Goal: Information Seeking & Learning: Learn about a topic

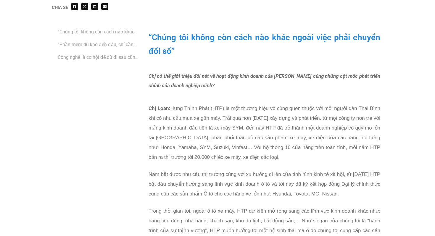
scroll to position [492, 0]
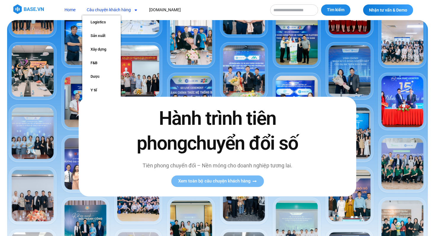
click at [118, 12] on link "Câu chuyện khách hàng" at bounding box center [112, 9] width 60 height 11
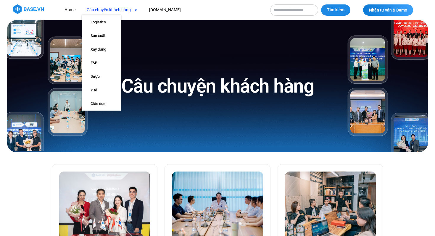
click at [136, 7] on span "Menu" at bounding box center [134, 10] width 7 height 10
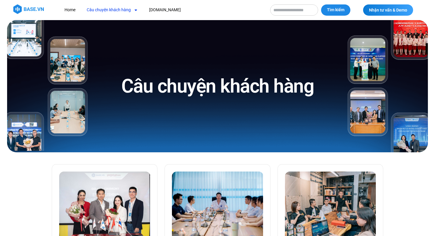
click at [136, 7] on span "Menu" at bounding box center [134, 10] width 7 height 10
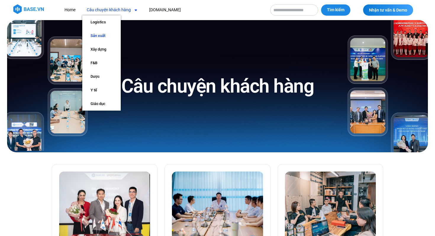
click at [96, 35] on link "Sản xuất" at bounding box center [101, 36] width 38 height 14
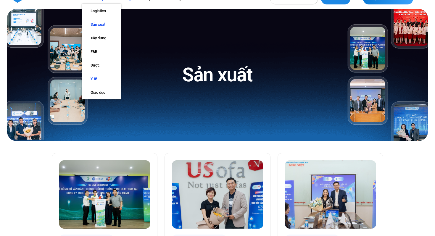
scroll to position [12, 0]
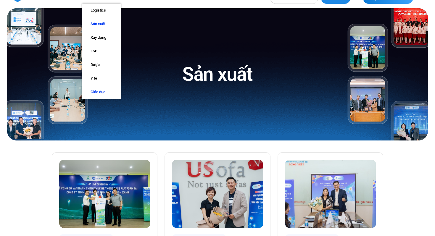
click at [99, 93] on link "Giáo dục" at bounding box center [101, 92] width 38 height 14
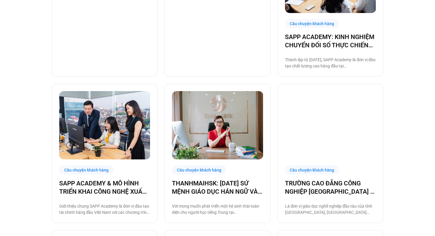
scroll to position [200, 0]
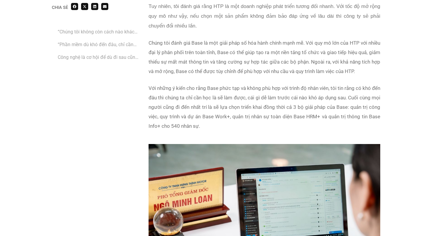
scroll to position [1416, 0]
